Goal: Information Seeking & Learning: Learn about a topic

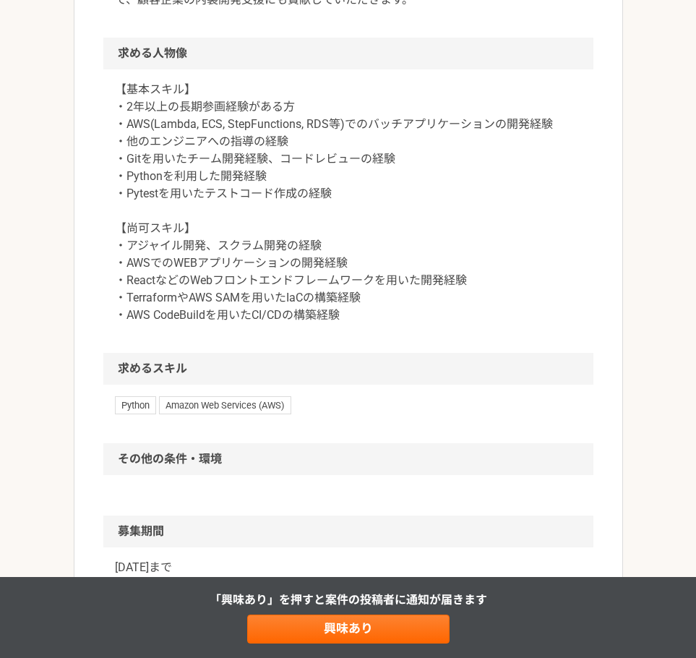
scroll to position [289, 0]
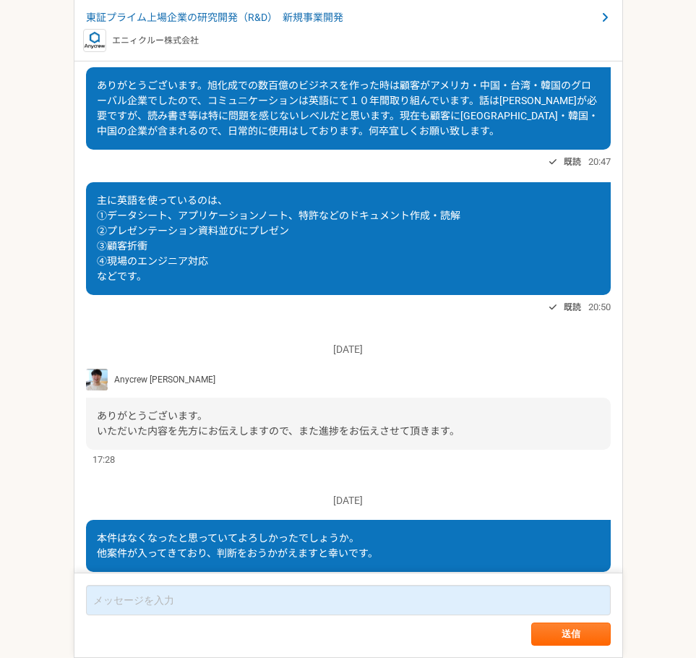
scroll to position [1041, 0]
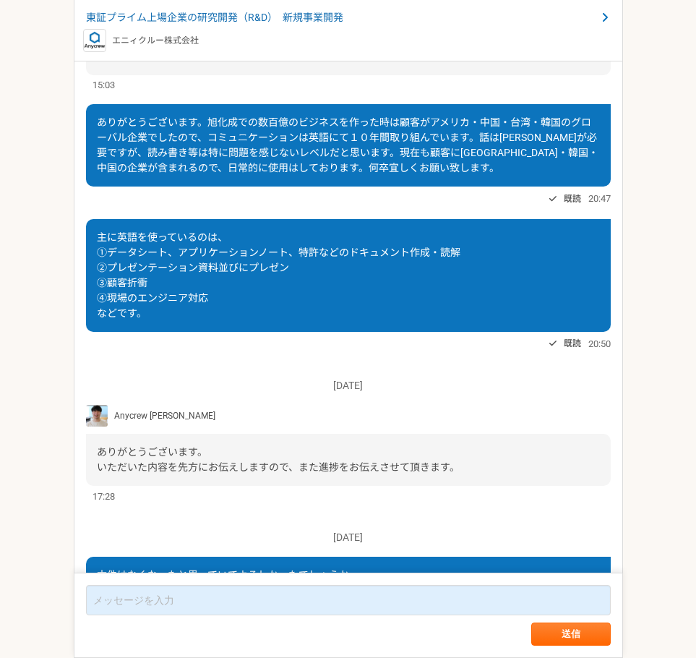
click at [96, 42] on img at bounding box center [94, 40] width 23 height 23
click at [139, 44] on p "エニィクルー株式会社" at bounding box center [155, 40] width 87 height 13
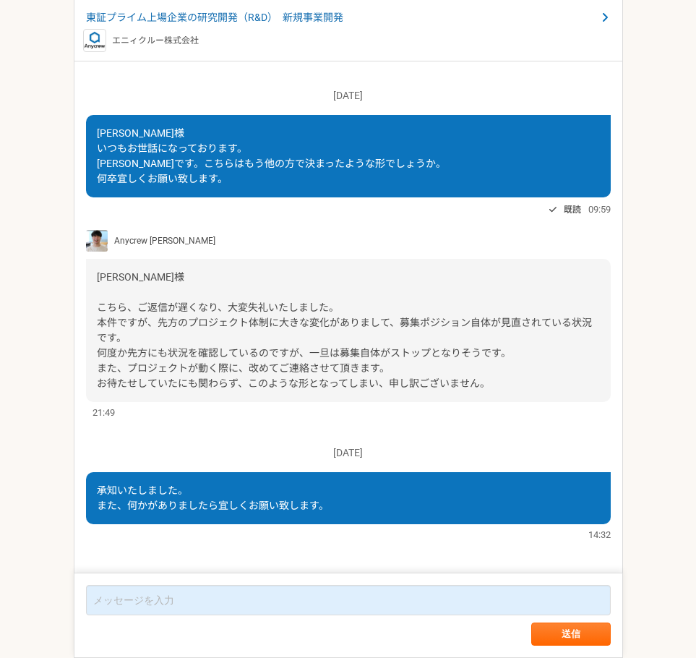
scroll to position [1964, 0]
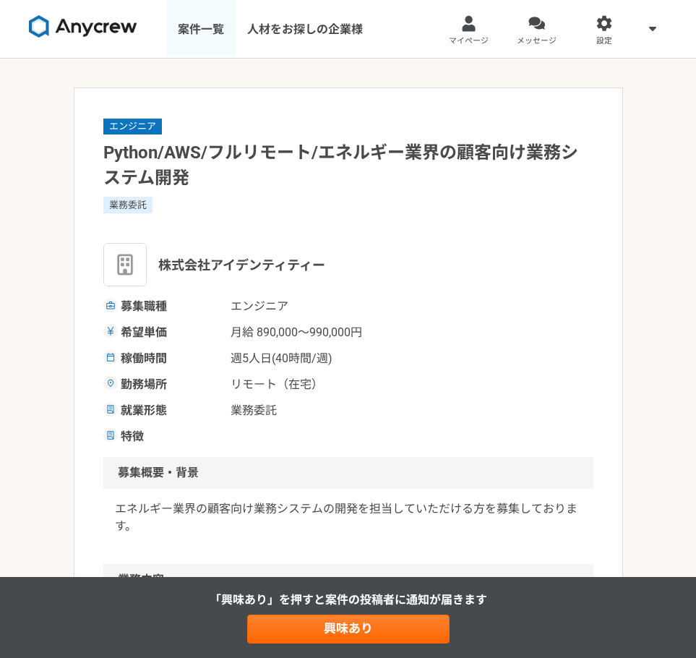
click at [213, 39] on link "案件一覧" at bounding box center [200, 29] width 69 height 58
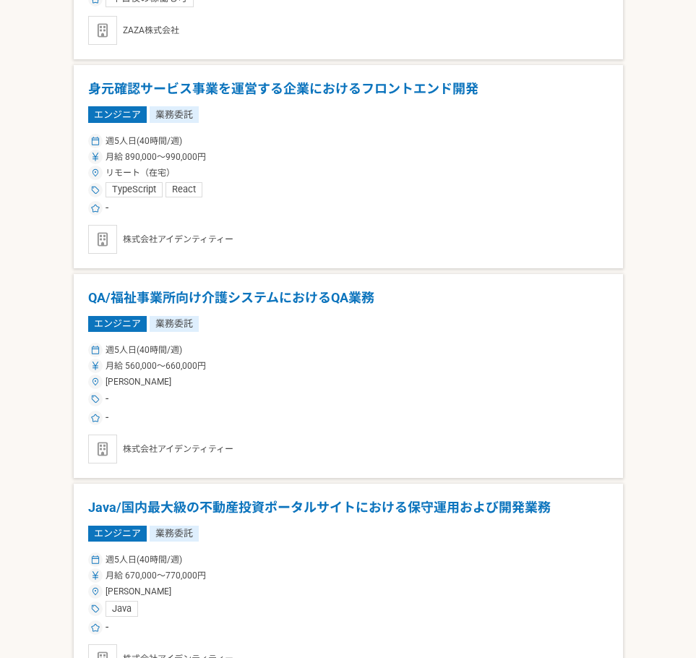
scroll to position [506, 0]
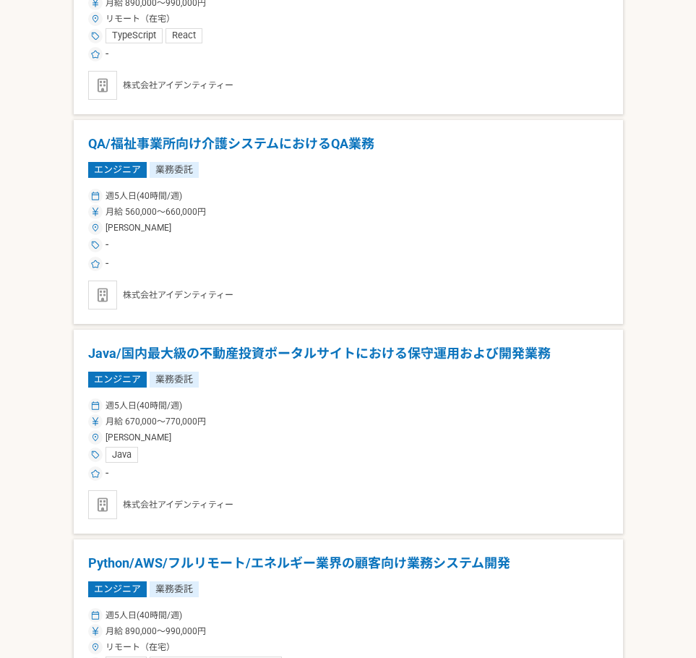
click at [343, 142] on h1 "QA/福祉事業所向け介護システムにおけるQA業務" at bounding box center [348, 143] width 520 height 19
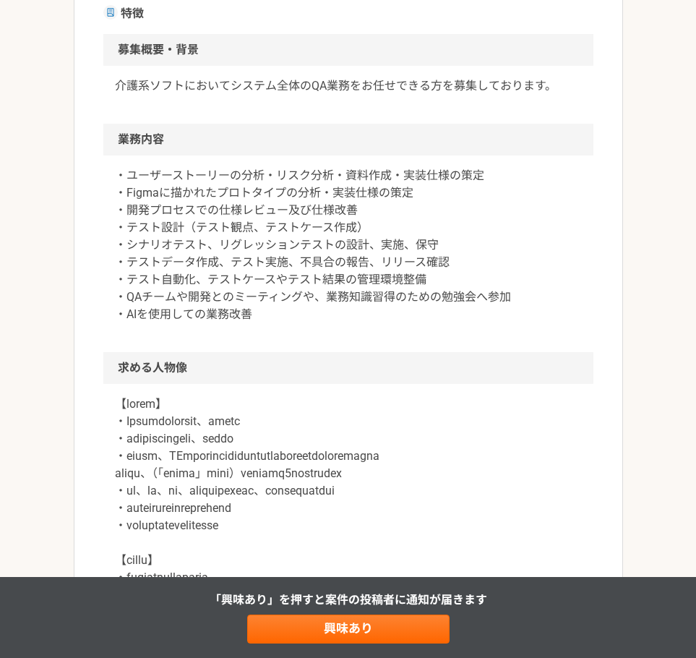
scroll to position [578, 0]
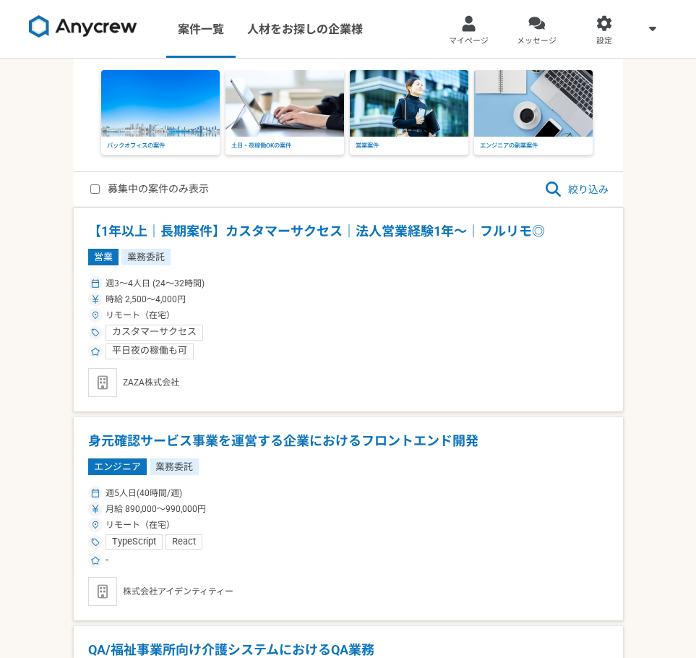
click at [523, 119] on img at bounding box center [533, 103] width 119 height 66
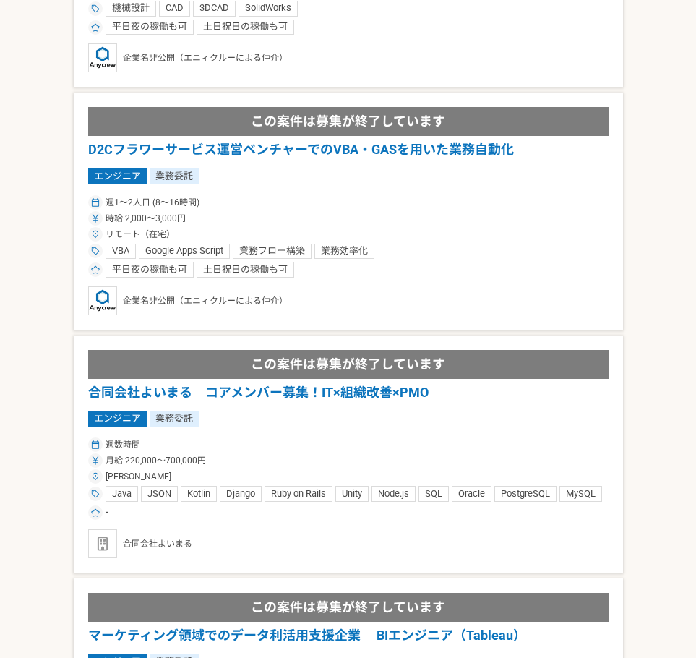
scroll to position [3252, 0]
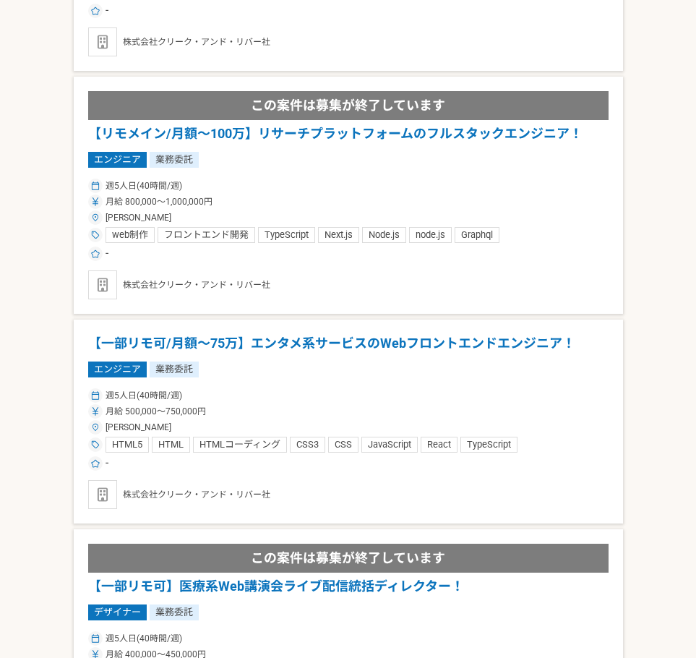
scroll to position [1906, 0]
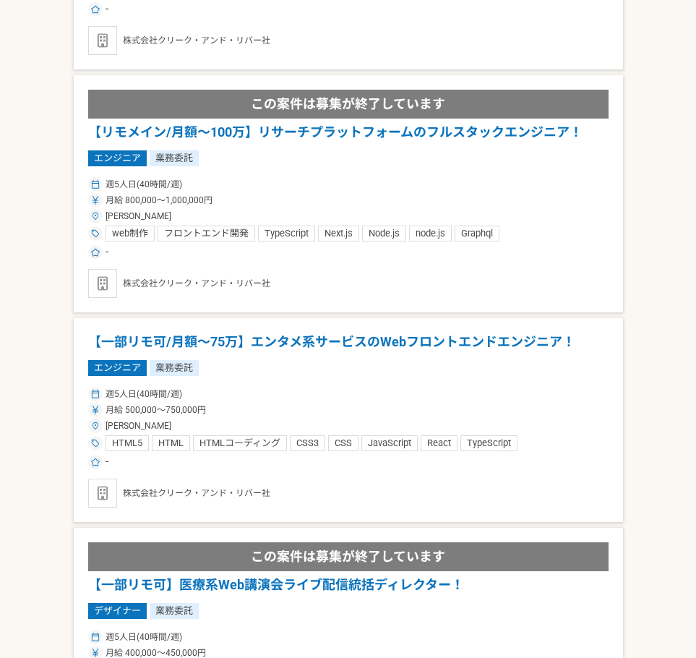
click at [505, 133] on h1 "【リモメイン/月額～100万】リサーチプラットフォームのフルスタックエンジニア！" at bounding box center [348, 132] width 520 height 19
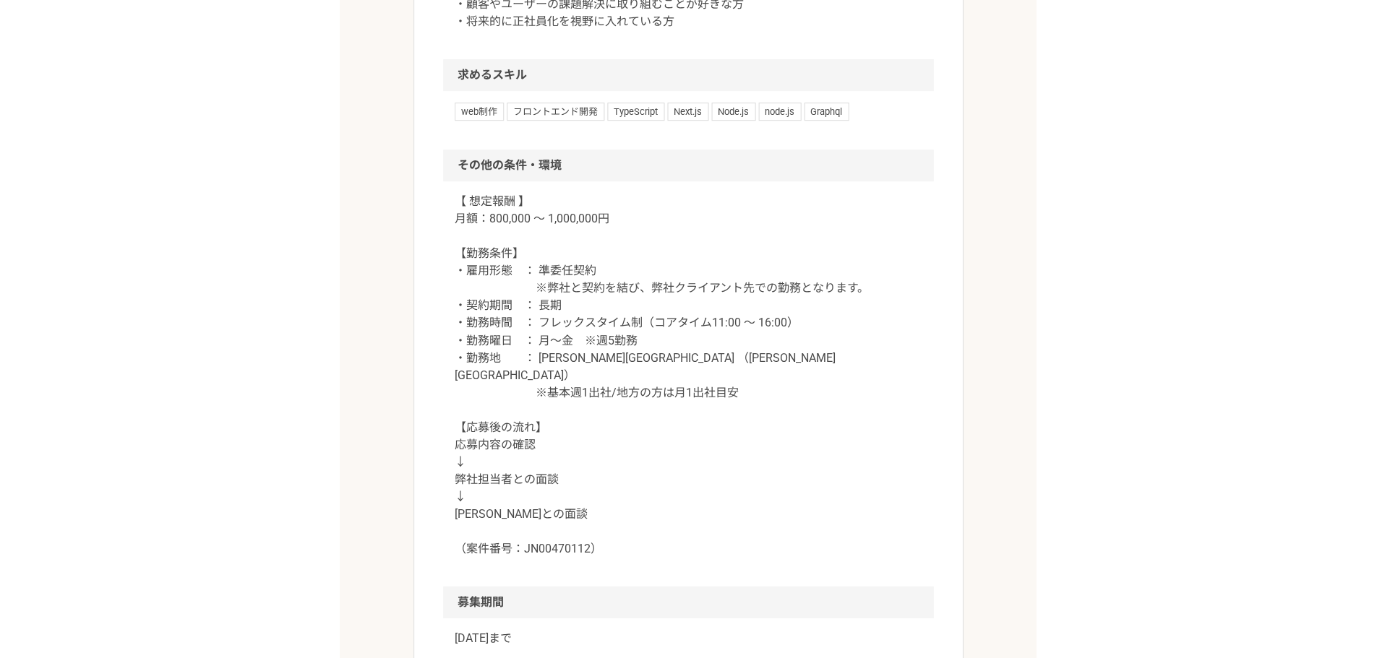
scroll to position [1229, 0]
